Goal: Use online tool/utility

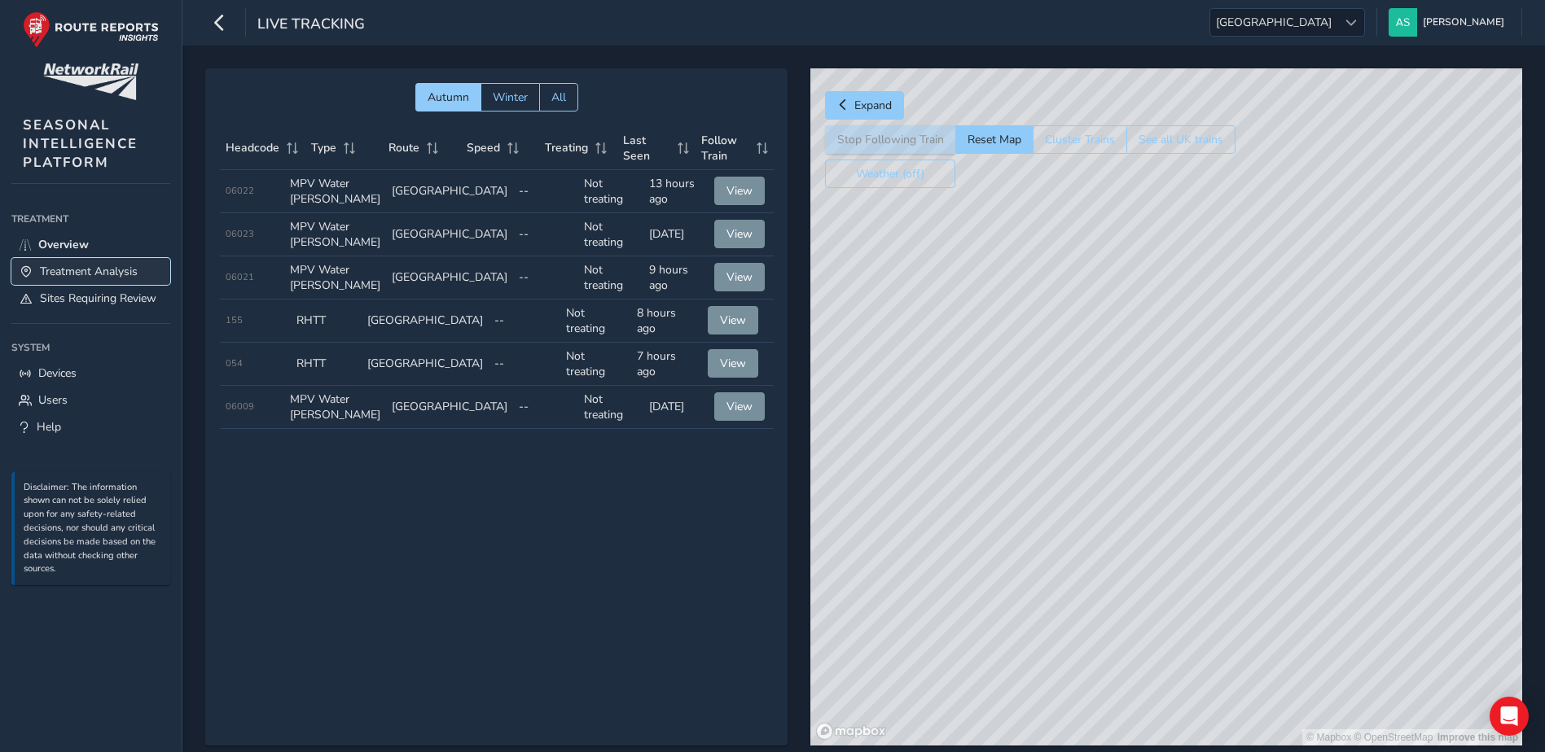
click at [142, 273] on link "Treatment Analysis" at bounding box center [90, 271] width 159 height 27
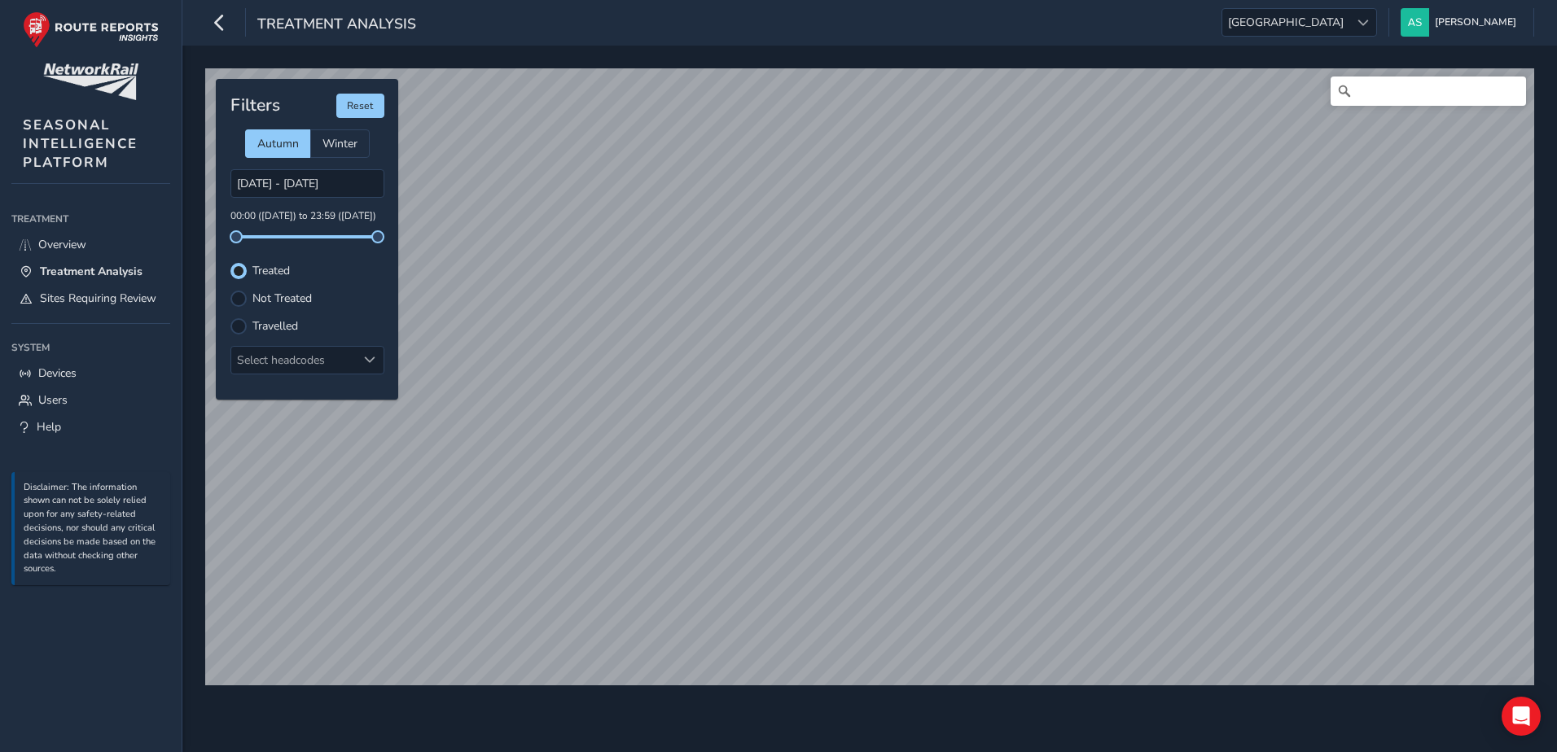
click at [287, 326] on label "Travelled" at bounding box center [275, 326] width 46 height 11
click at [239, 325] on input "Travelled" at bounding box center [239, 325] width 0 height 0
click at [1419, 100] on input "Search" at bounding box center [1427, 91] width 195 height 29
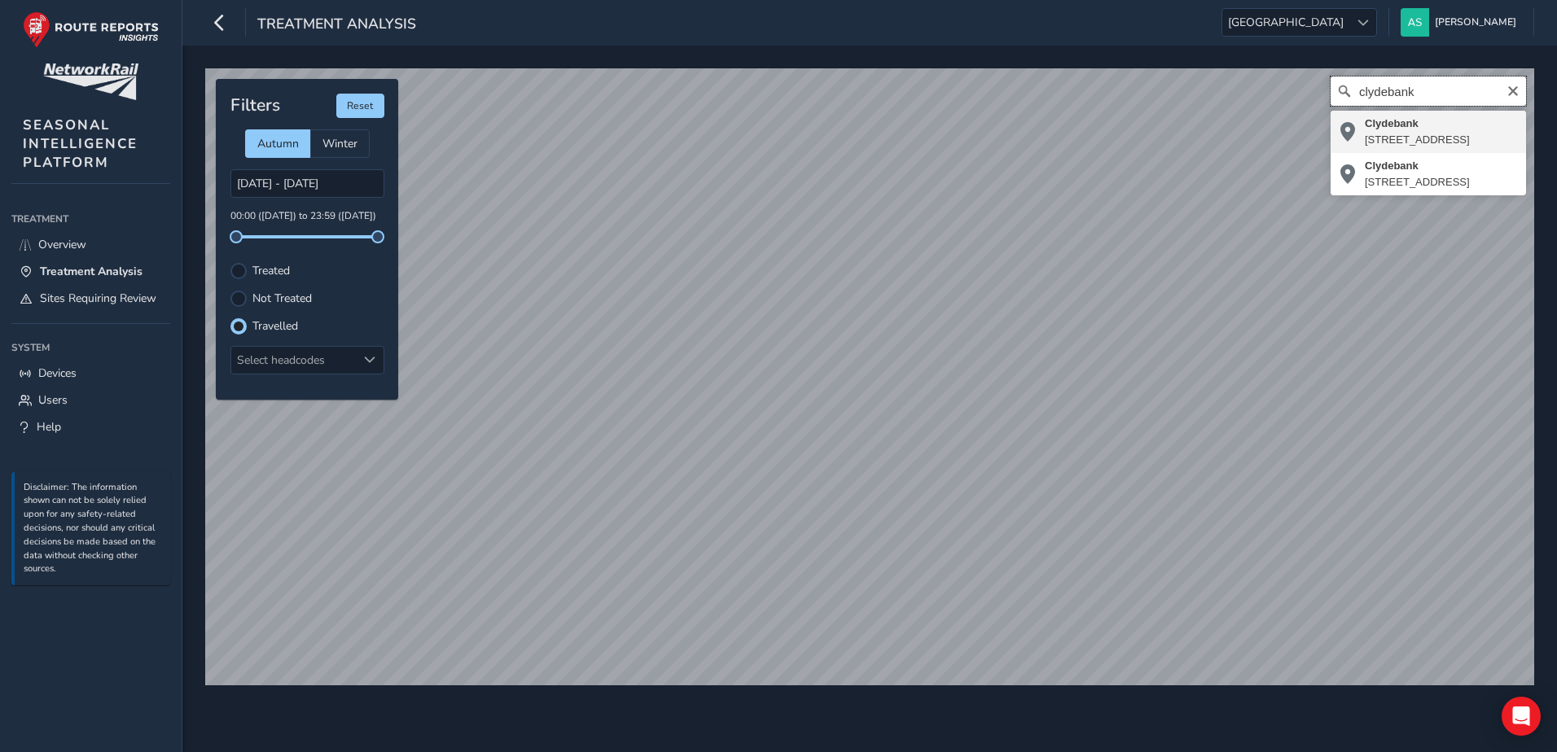
type input "clydebank"
